Goal: Ask a question

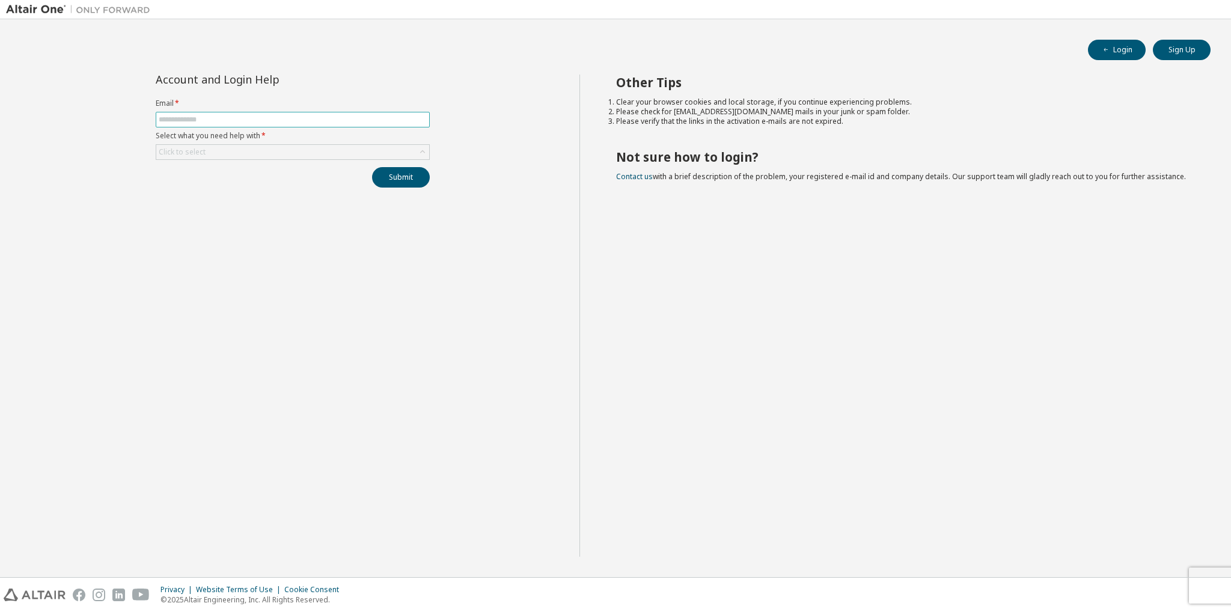
click at [281, 117] on input "text" at bounding box center [293, 120] width 268 height 10
type input "**********"
click at [387, 173] on button "Submit" at bounding box center [401, 177] width 58 height 20
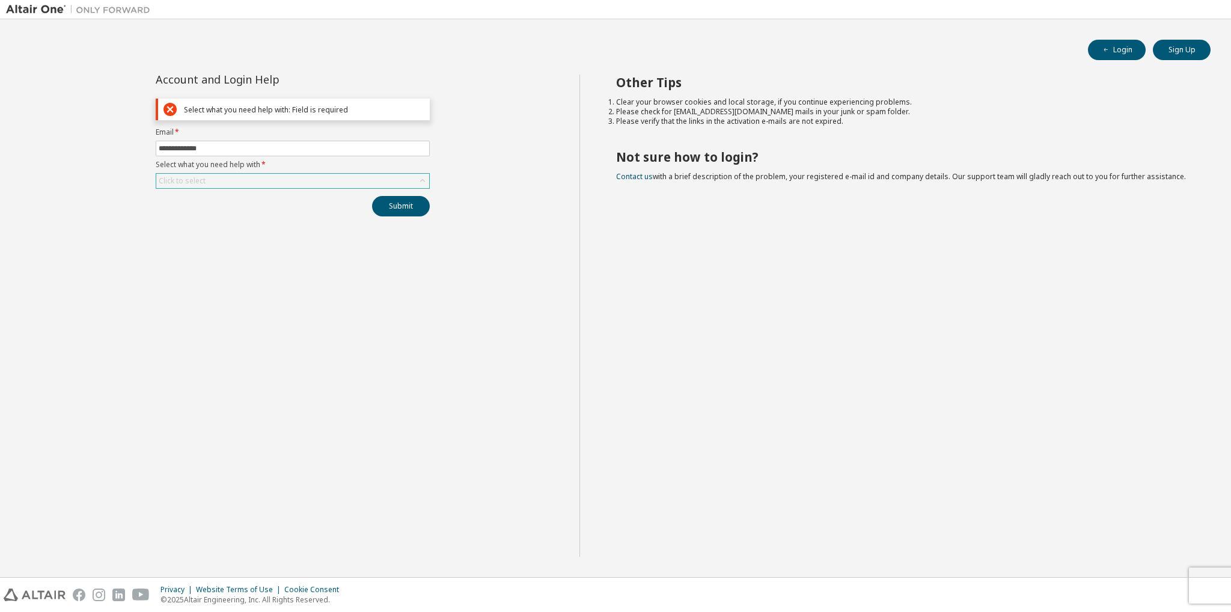
drag, startPoint x: 201, startPoint y: 186, endPoint x: 207, endPoint y: 182, distance: 7.3
click at [201, 185] on div "Click to select" at bounding box center [182, 180] width 51 height 13
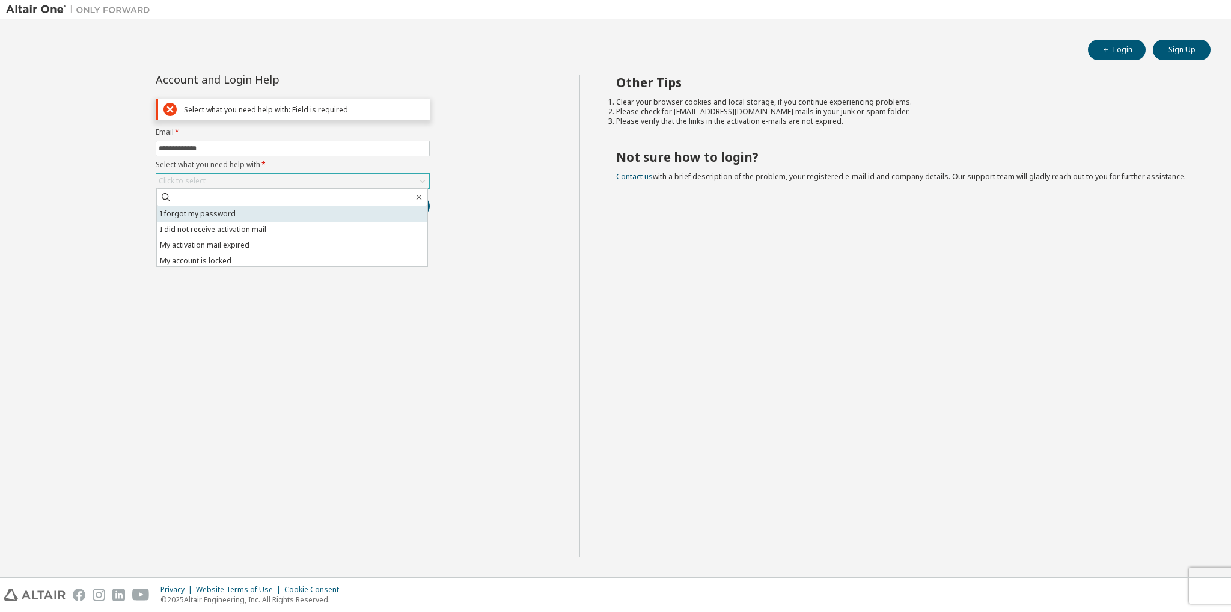
click at [209, 216] on li "I forgot my password" at bounding box center [292, 214] width 271 height 16
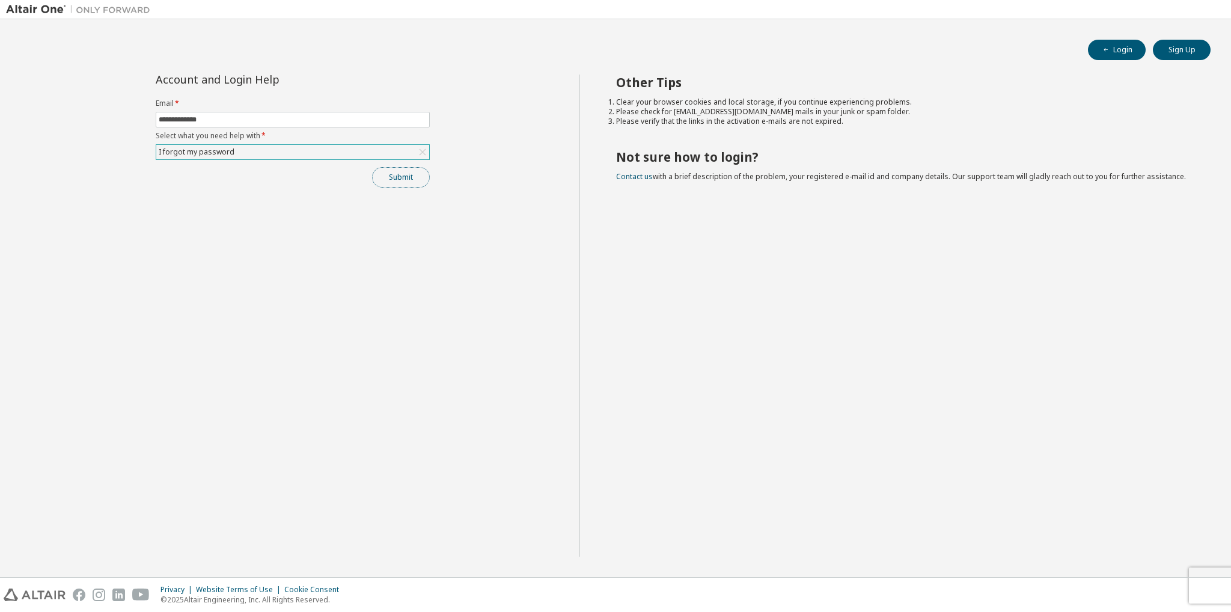
click at [375, 181] on button "Submit" at bounding box center [401, 177] width 58 height 20
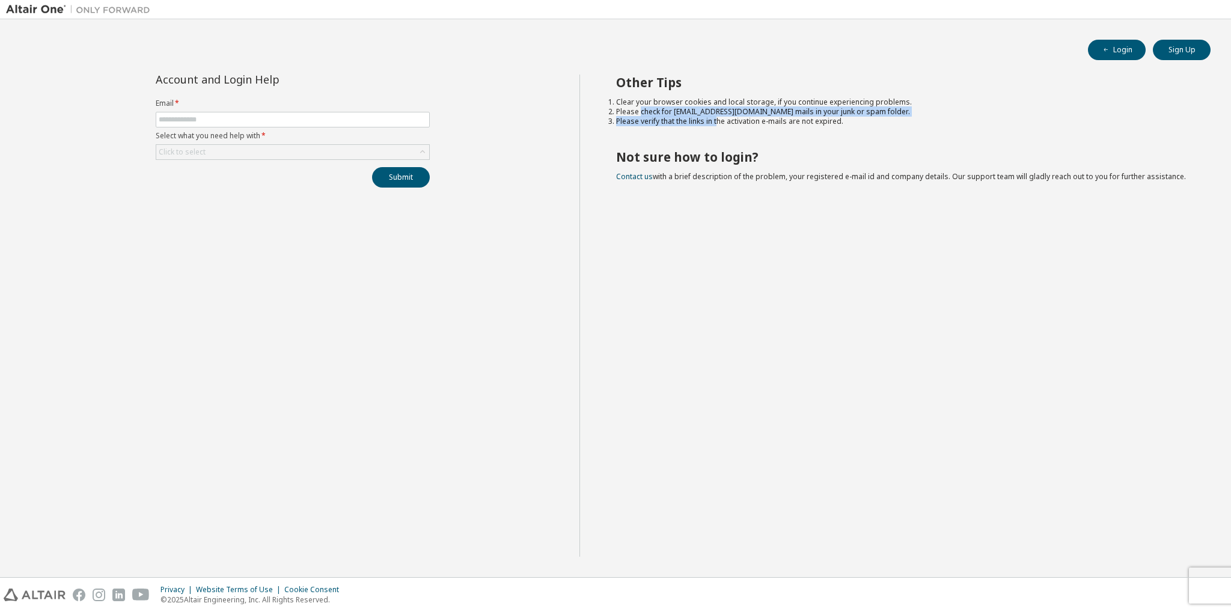
drag, startPoint x: 640, startPoint y: 108, endPoint x: 718, endPoint y: 118, distance: 79.3
click at [718, 118] on ol "Clear your browser cookies and local storage, if you continue experiencing prob…" at bounding box center [903, 111] width 574 height 29
click at [718, 118] on li "Please verify that the links in the activation e-mails are not expired." at bounding box center [903, 122] width 574 height 10
drag, startPoint x: 700, startPoint y: 112, endPoint x: 728, endPoint y: 121, distance: 29.1
click at [727, 121] on ol "Clear your browser cookies and local storage, if you continue experiencing prob…" at bounding box center [903, 111] width 574 height 29
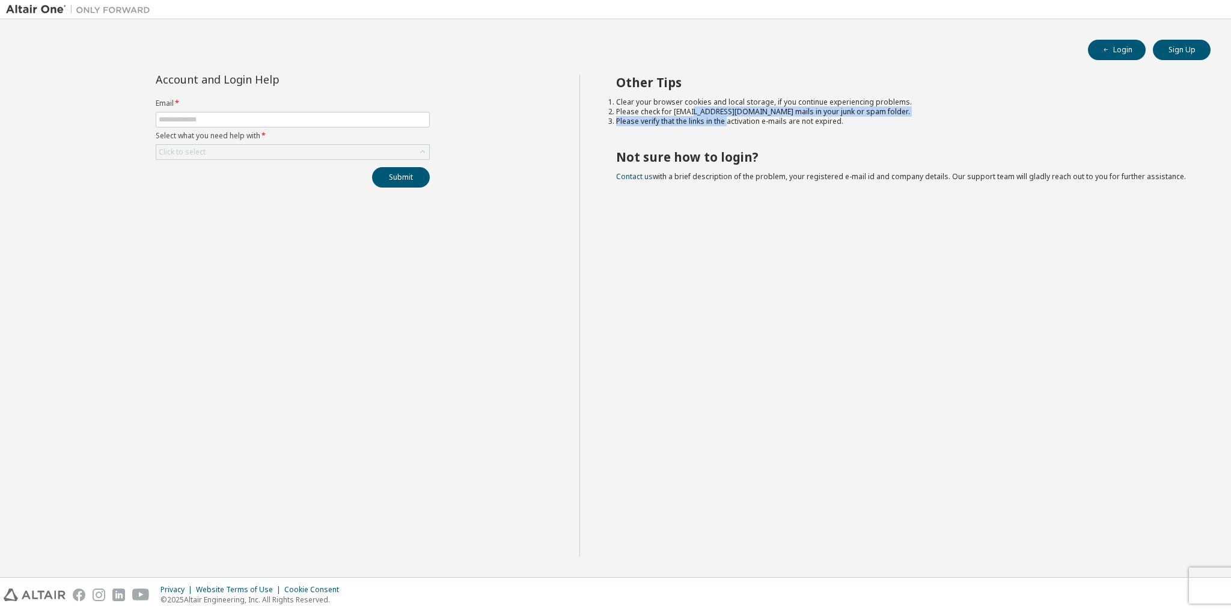
click at [729, 122] on li "Please verify that the links in the activation e-mails are not expired." at bounding box center [903, 122] width 574 height 10
click at [714, 130] on div "Other Tips Clear your browser cookies and local storage, if you continue experi…" at bounding box center [903, 316] width 646 height 482
drag, startPoint x: 635, startPoint y: 121, endPoint x: 721, endPoint y: 126, distance: 86.7
click at [721, 126] on li "Please verify that the links in the activation e-mails are not expired." at bounding box center [903, 122] width 574 height 10
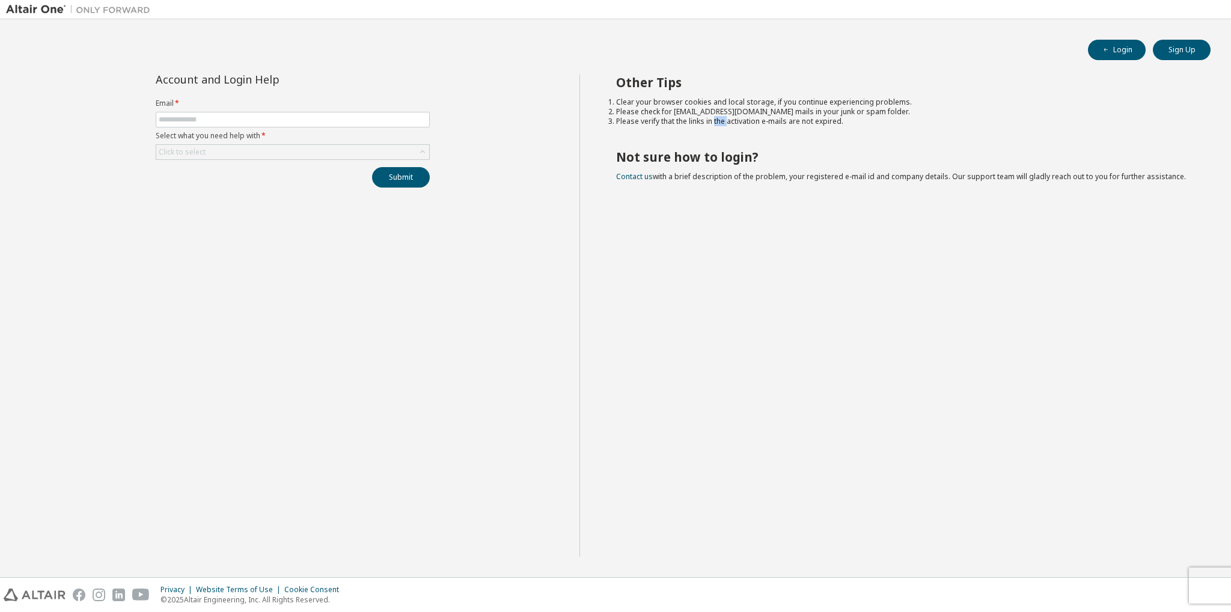
click at [721, 126] on li "Please verify that the links in the activation e-mails are not expired." at bounding box center [903, 122] width 574 height 10
click at [724, 137] on div "Other Tips Clear your browser cookies and local storage, if you continue experi…" at bounding box center [903, 316] width 646 height 482
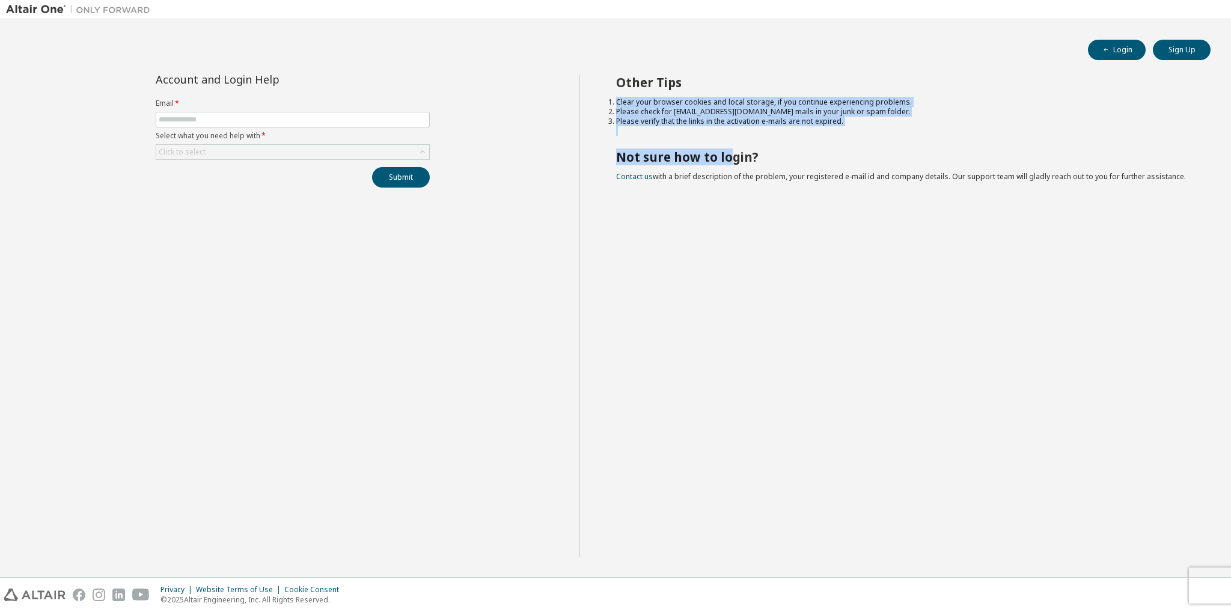
drag, startPoint x: 718, startPoint y: 131, endPoint x: 726, endPoint y: 155, distance: 25.5
click at [726, 155] on div "Other Tips Clear your browser cookies and local storage, if you continue experi…" at bounding box center [903, 316] width 646 height 482
click at [726, 155] on h2 "Not sure how to login?" at bounding box center [903, 157] width 574 height 16
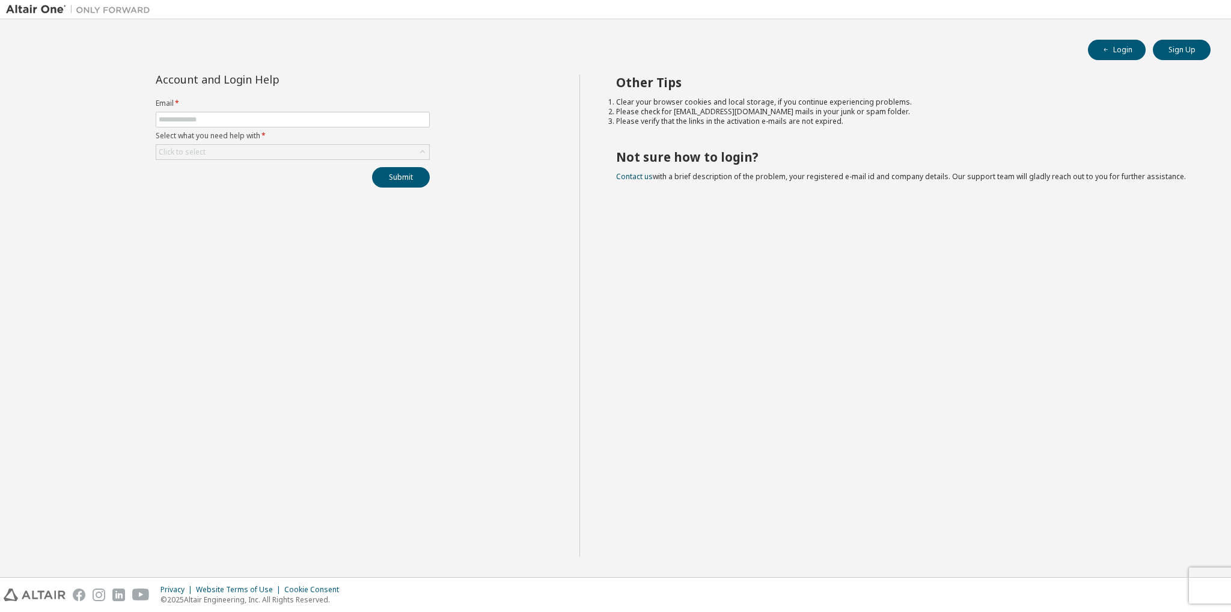
click at [44, 10] on img at bounding box center [81, 10] width 150 height 12
